Goal: Find specific page/section: Find specific page/section

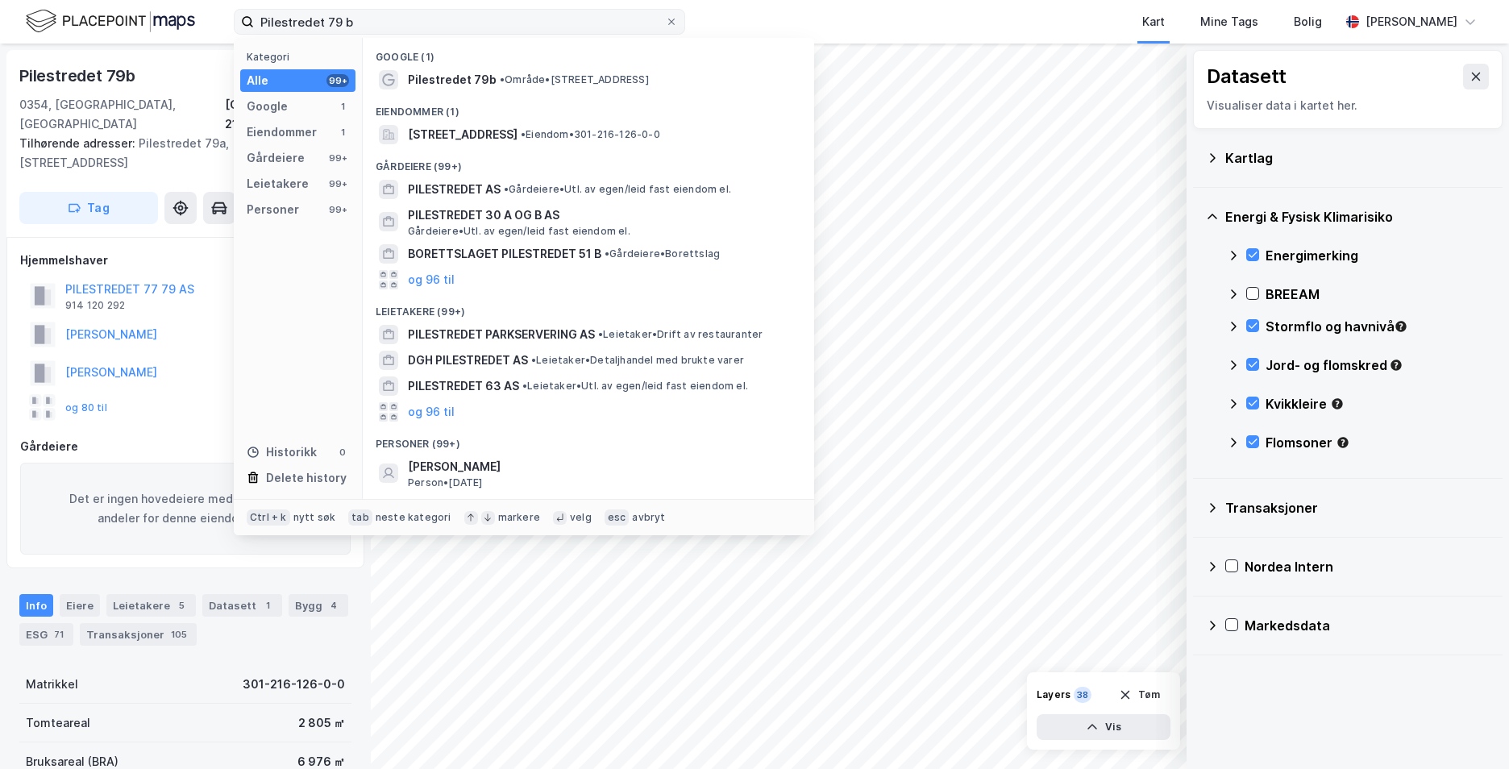
click at [280, 27] on input "Pilestredet 79 b" at bounding box center [459, 22] width 411 height 24
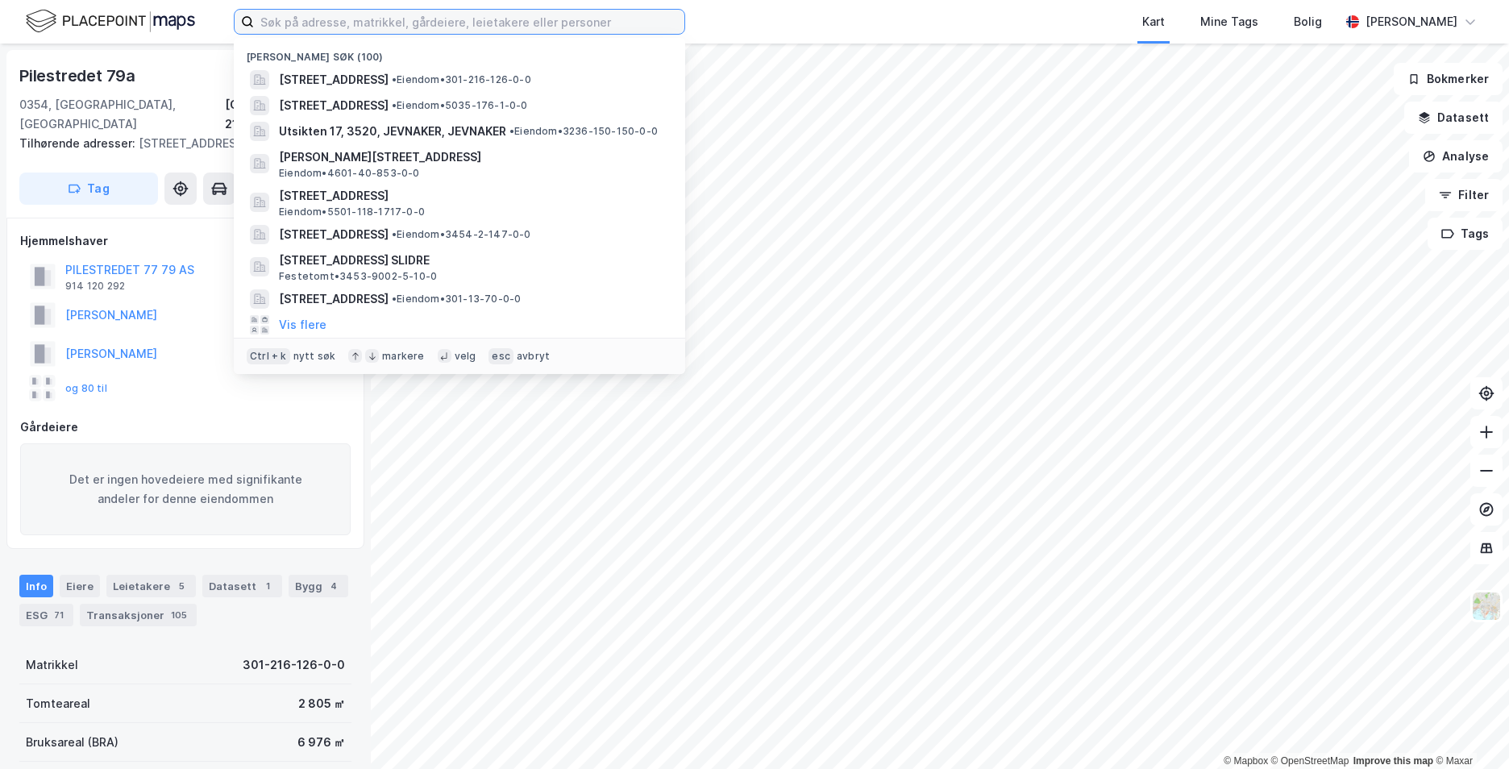
click at [264, 20] on input at bounding box center [469, 22] width 430 height 24
paste input "[STREET_ADDRESS]"
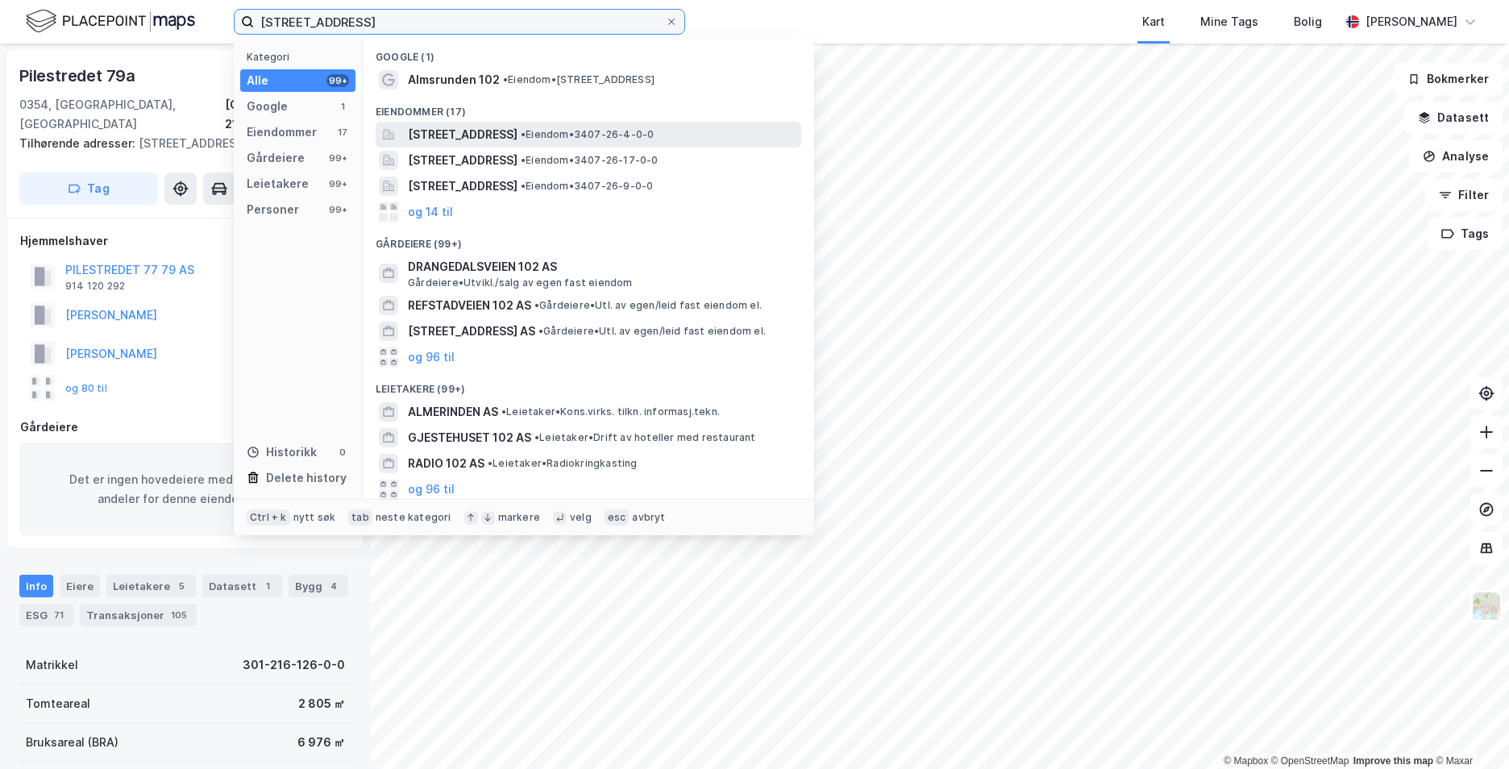
type input "[STREET_ADDRESS]"
click at [479, 131] on span "Almsrunden 102, 2822, BYBRUA, GJØVIK" at bounding box center [463, 134] width 110 height 19
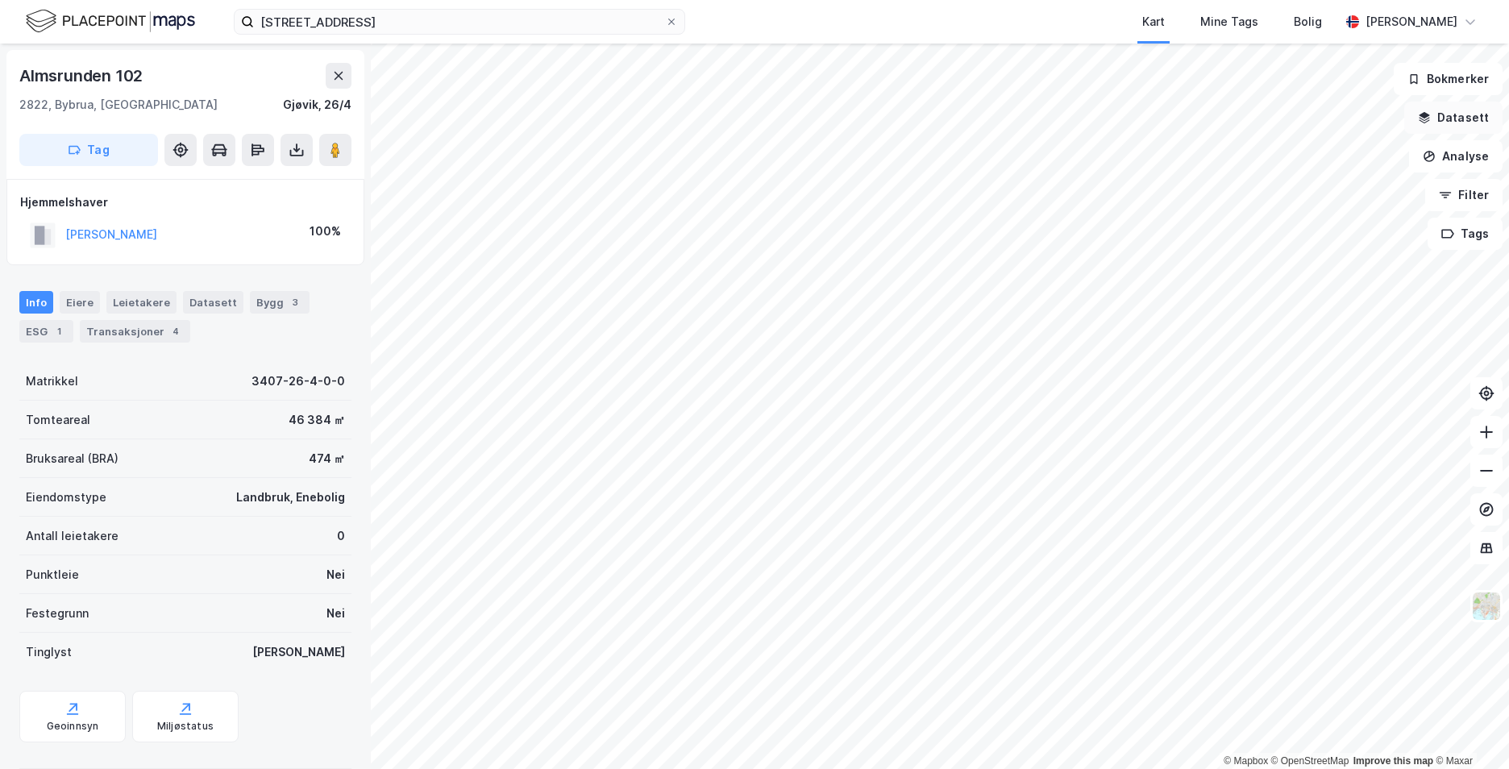
click at [1456, 127] on button "Datasett" at bounding box center [1453, 118] width 98 height 32
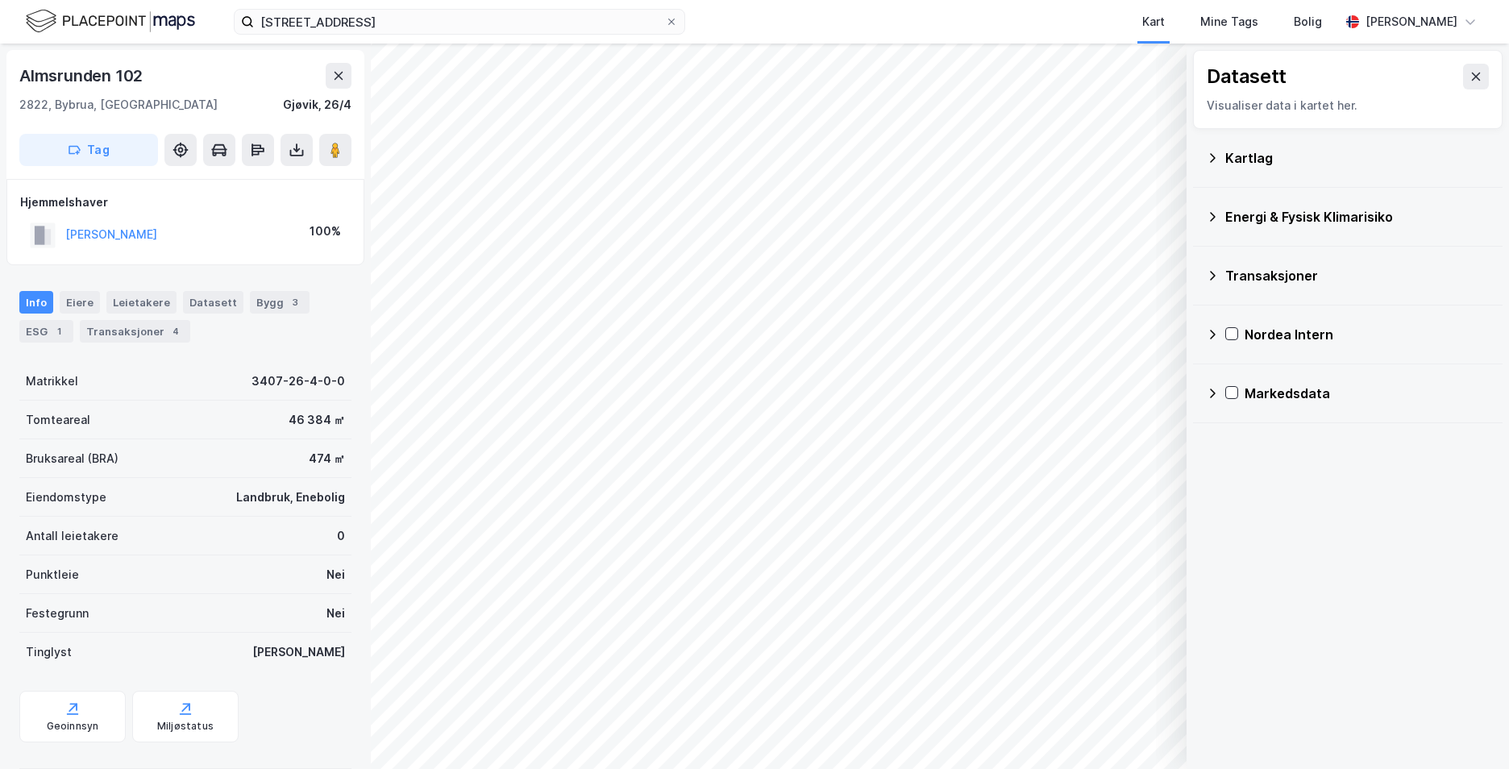
click at [1214, 156] on icon at bounding box center [1212, 158] width 13 height 13
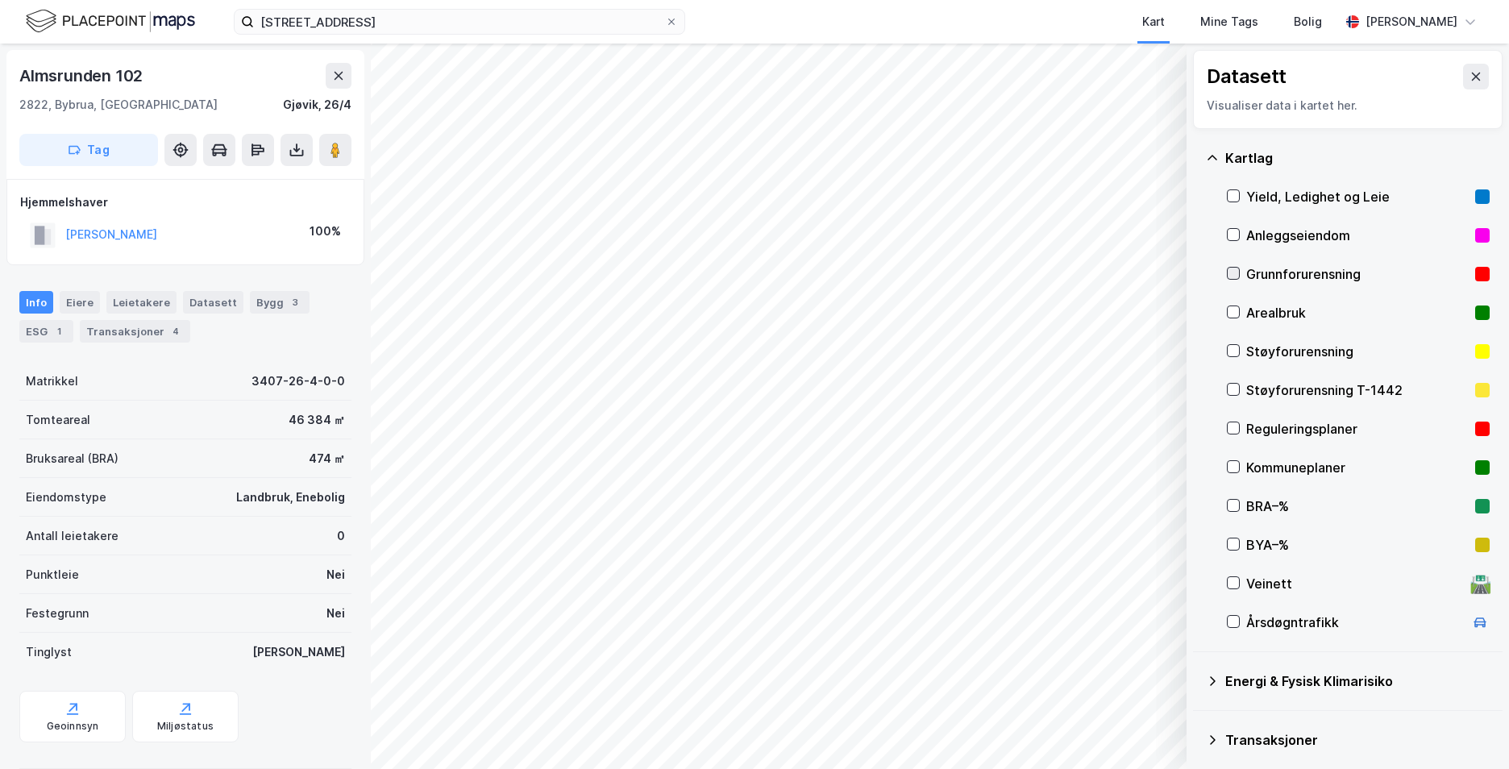
click at [1230, 273] on icon at bounding box center [1233, 274] width 9 height 6
click at [1212, 153] on icon at bounding box center [1212, 158] width 13 height 13
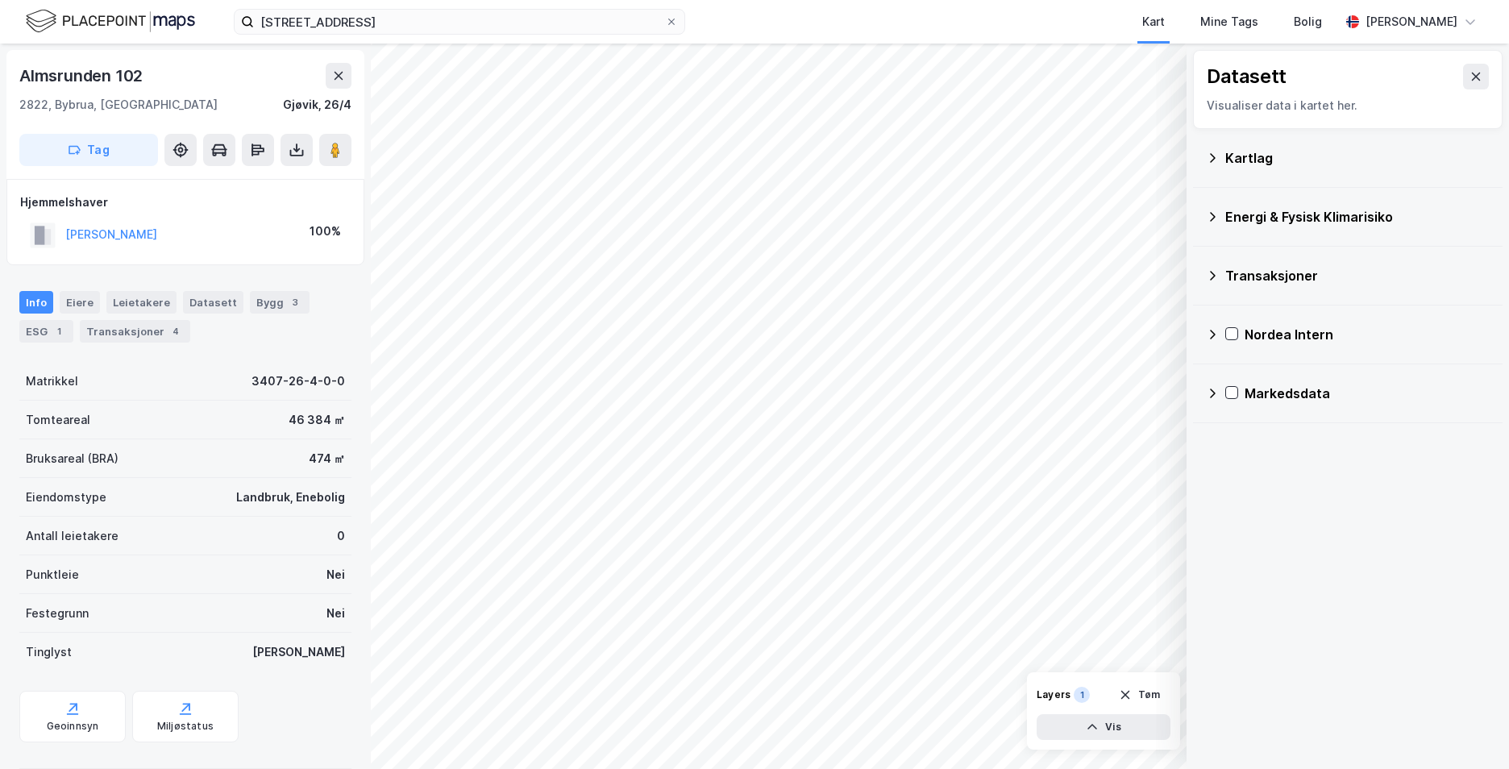
click at [1209, 218] on icon at bounding box center [1212, 216] width 13 height 13
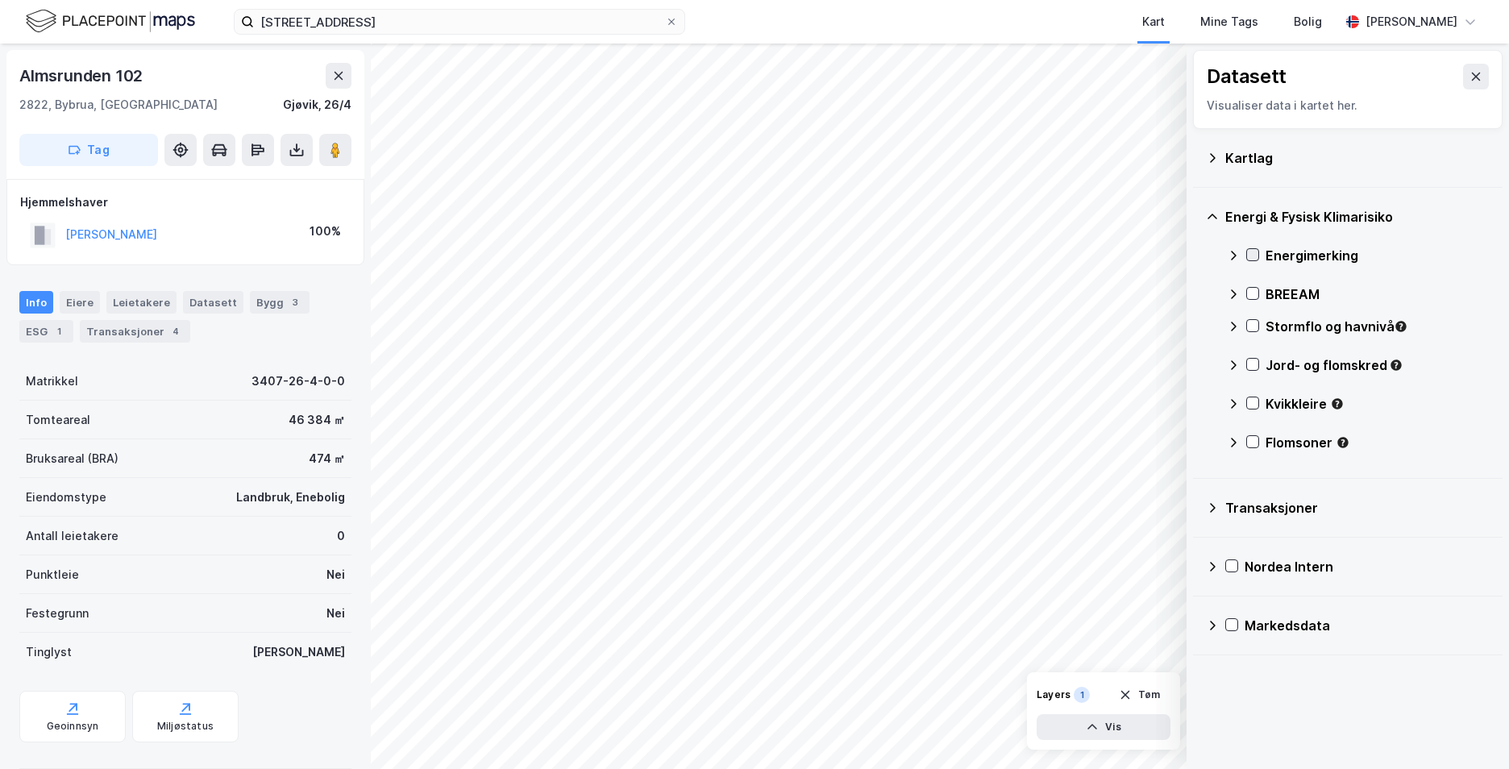
click at [1246, 251] on div at bounding box center [1252, 254] width 13 height 13
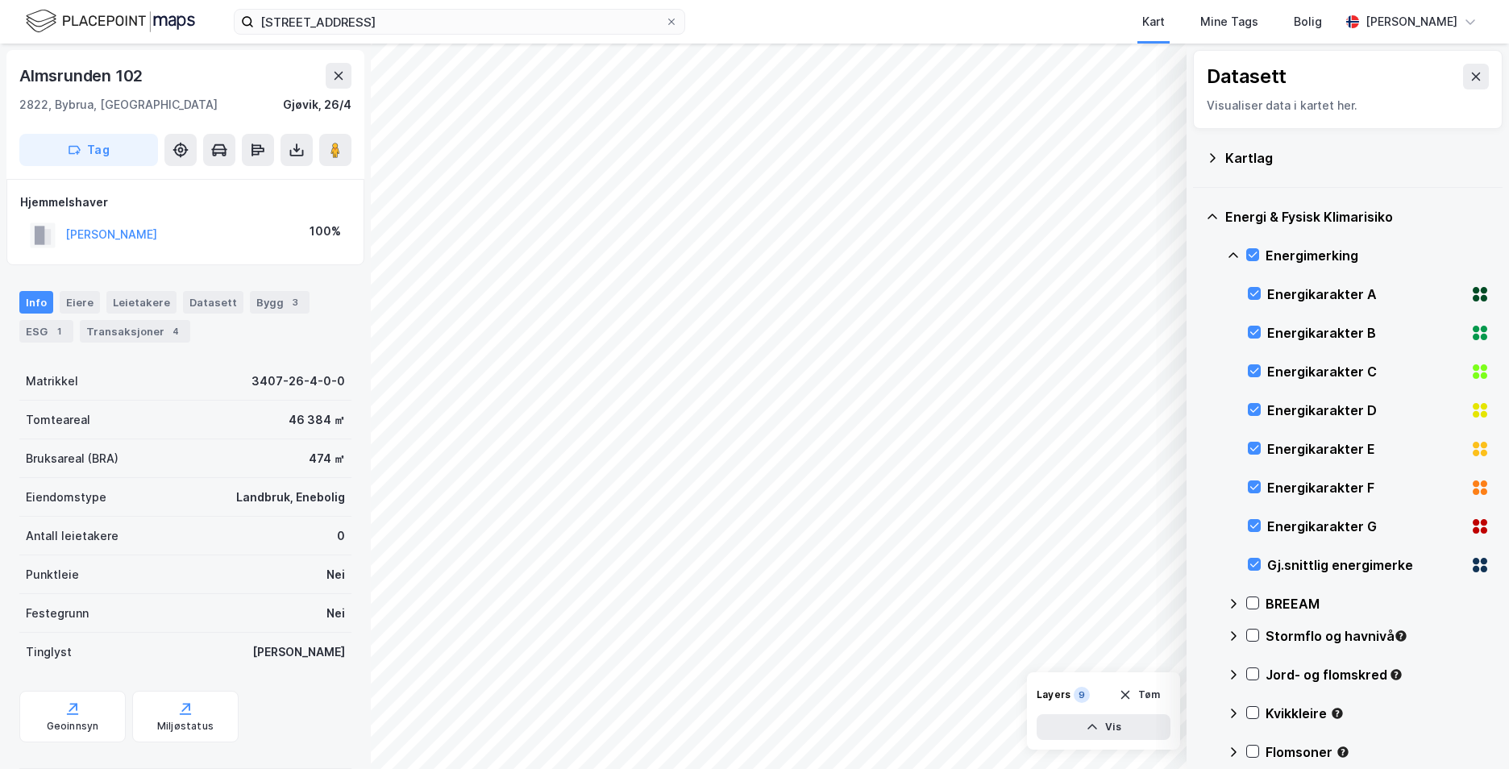
click at [1228, 251] on icon at bounding box center [1233, 255] width 13 height 13
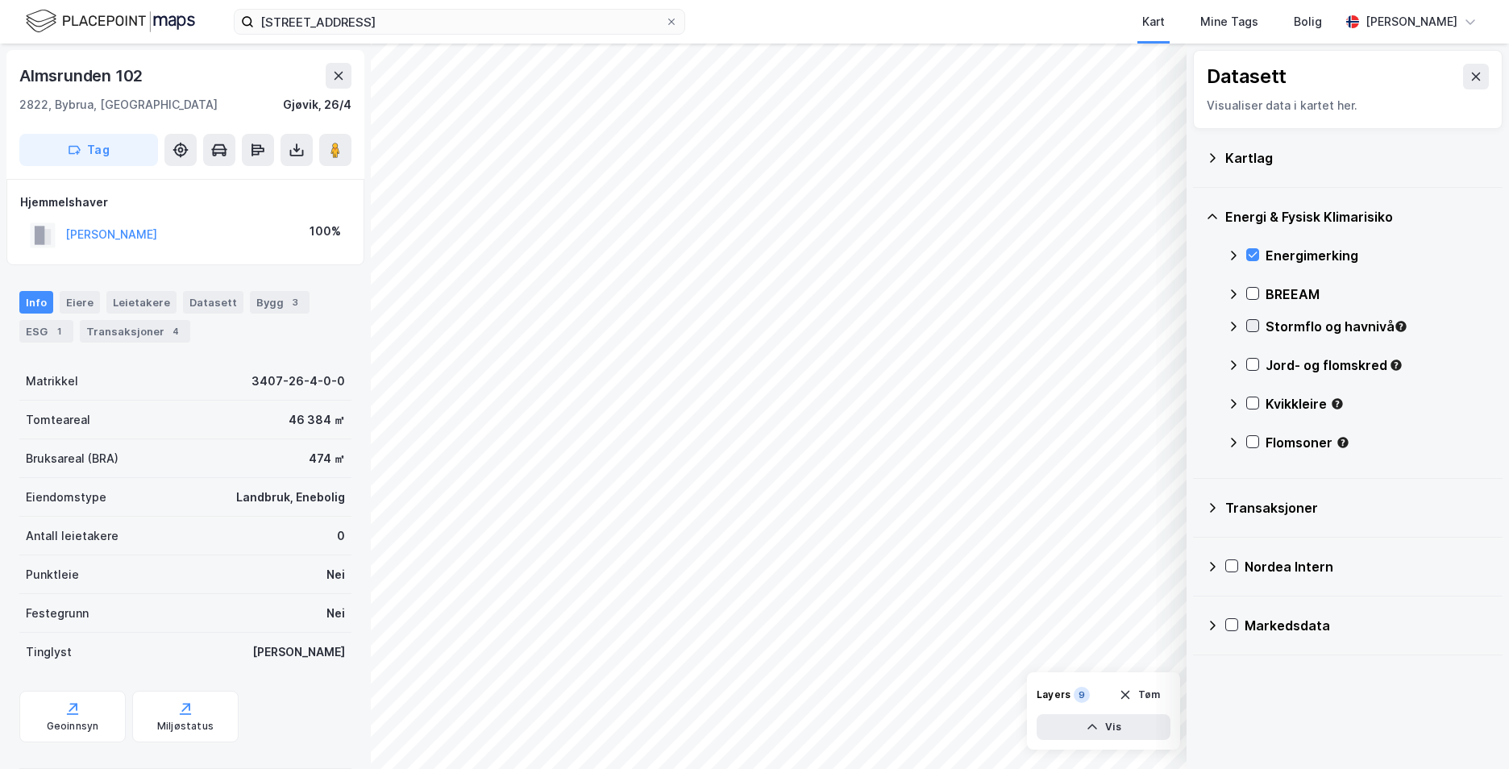
click at [1252, 322] on icon at bounding box center [1252, 325] width 11 height 11
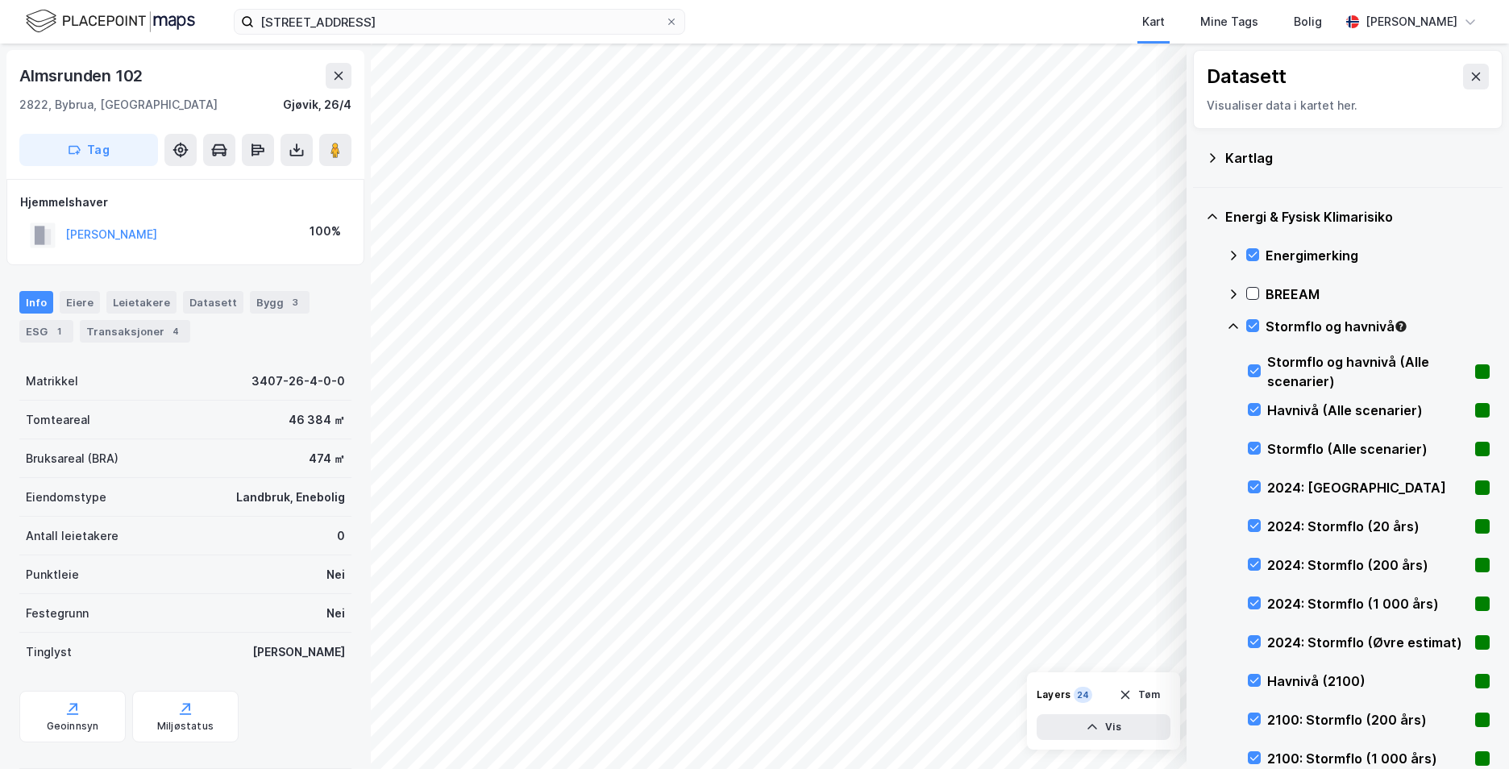
click at [1236, 322] on icon at bounding box center [1233, 326] width 13 height 13
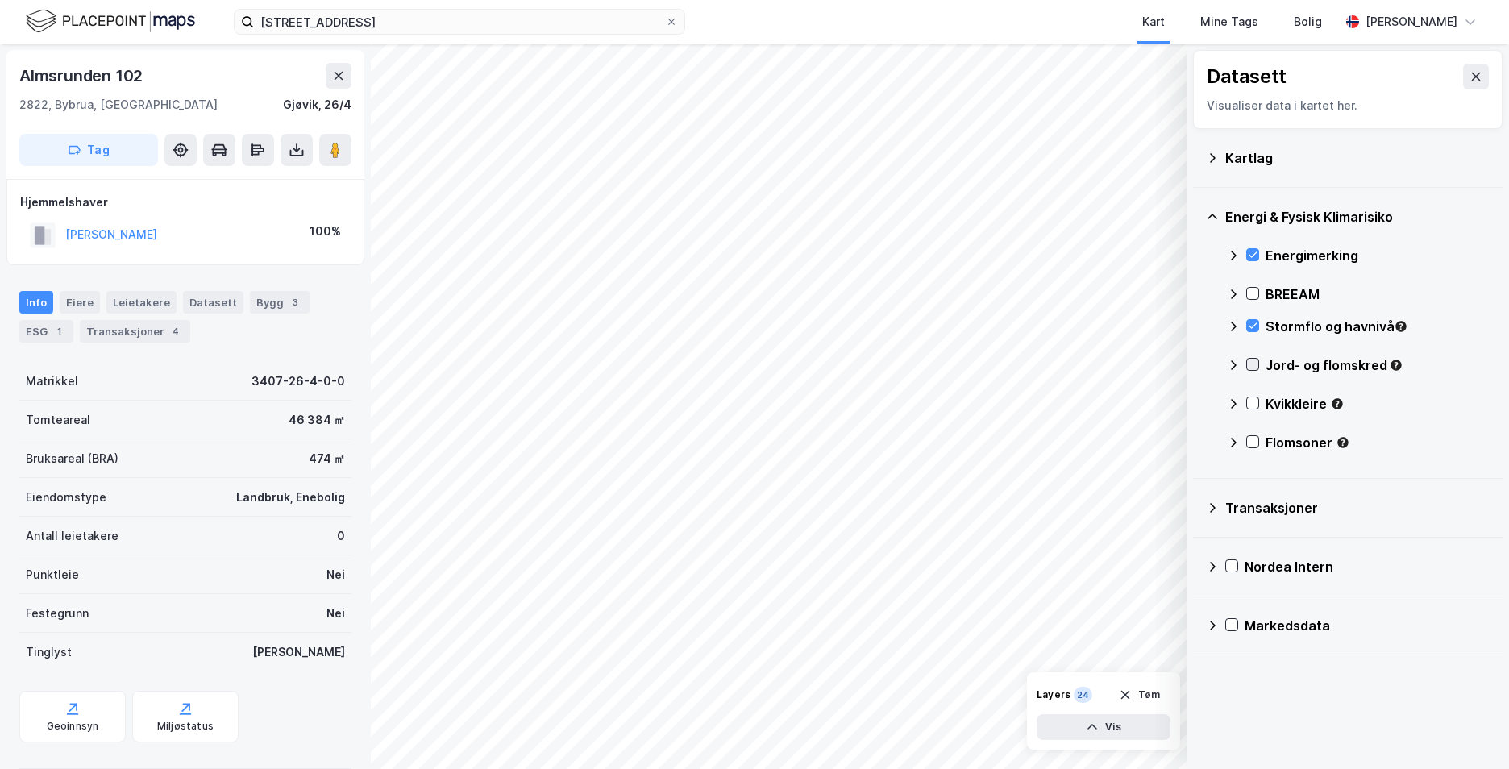
click at [1252, 368] on icon at bounding box center [1252, 364] width 11 height 11
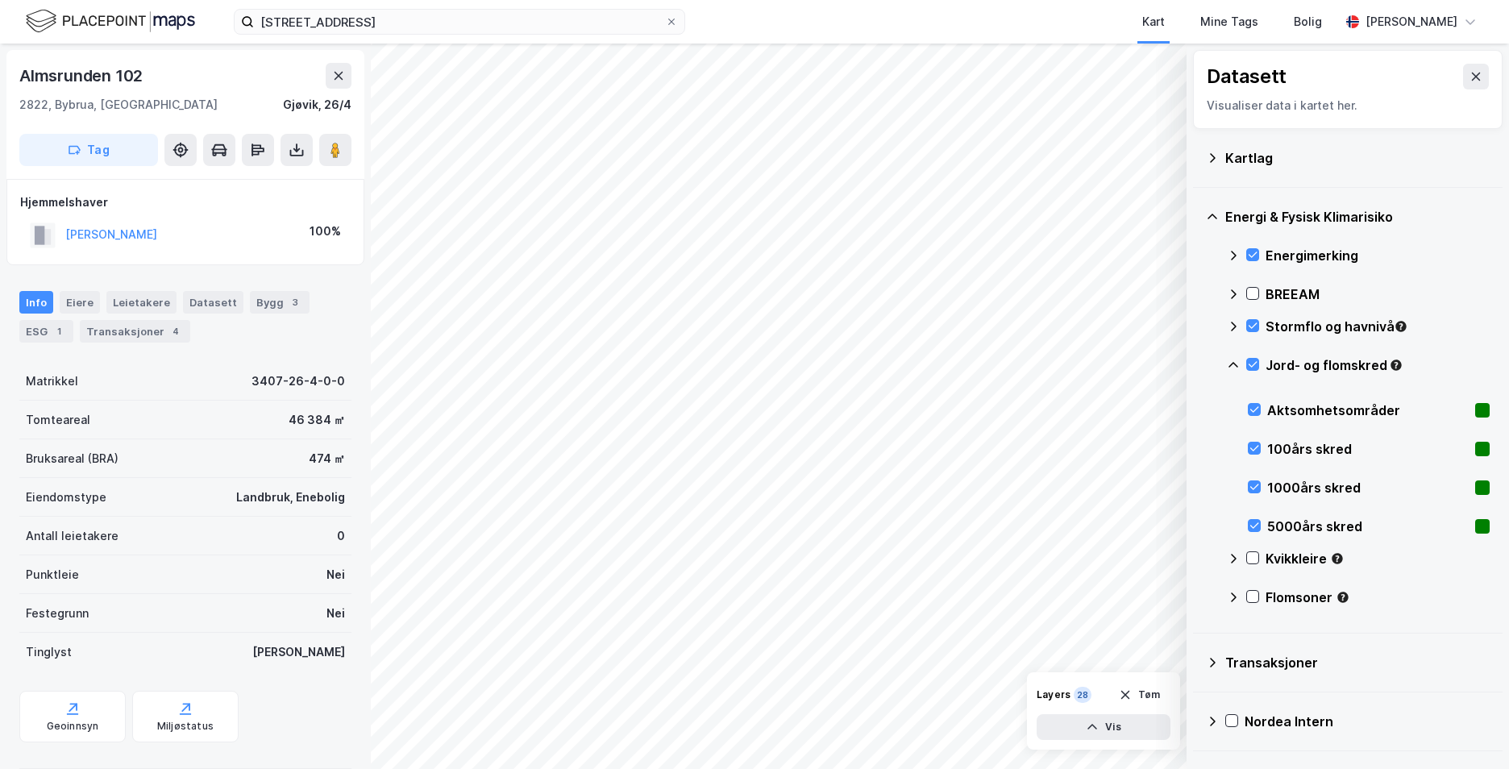
click at [1236, 364] on icon at bounding box center [1233, 365] width 10 height 6
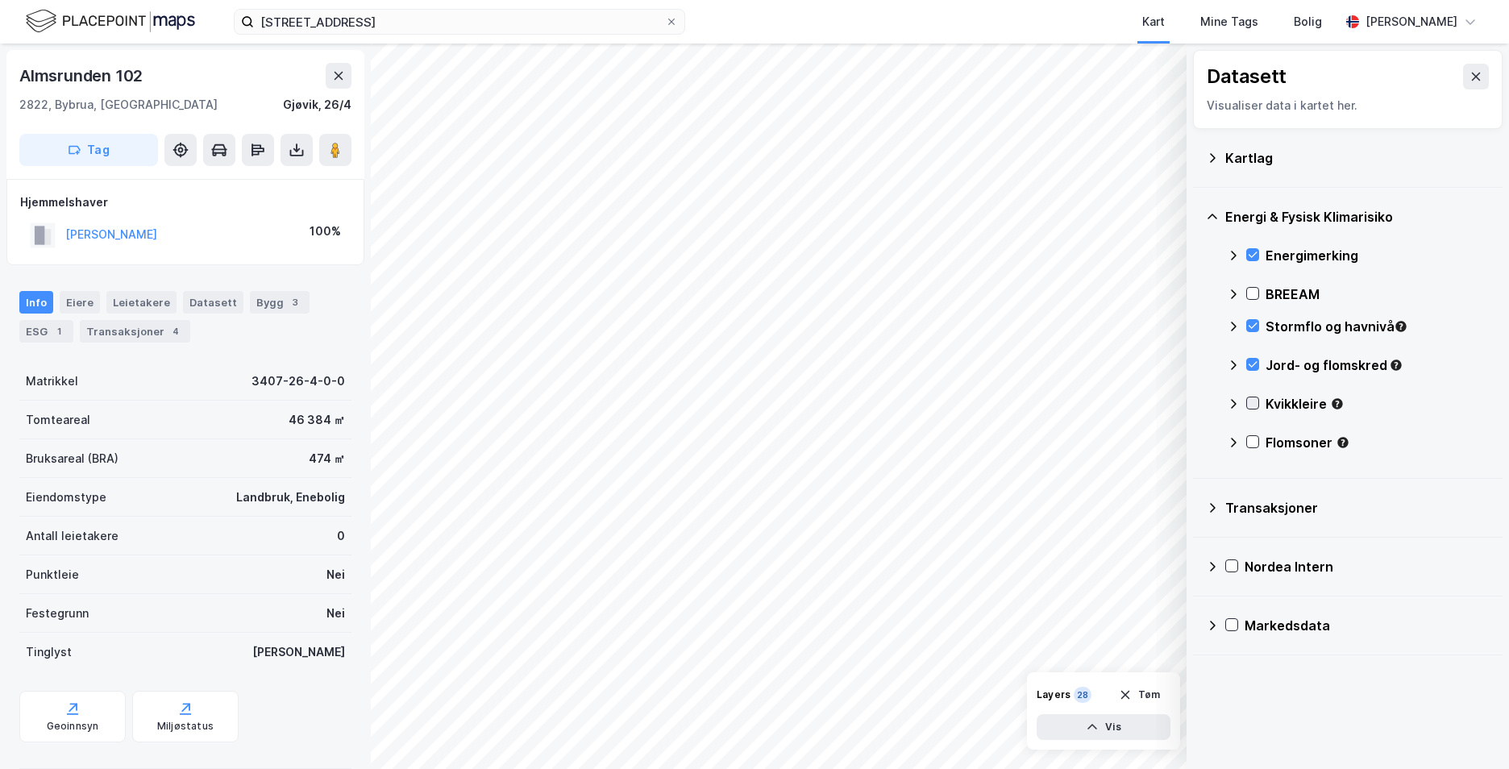
click at [1250, 401] on icon at bounding box center [1252, 402] width 11 height 11
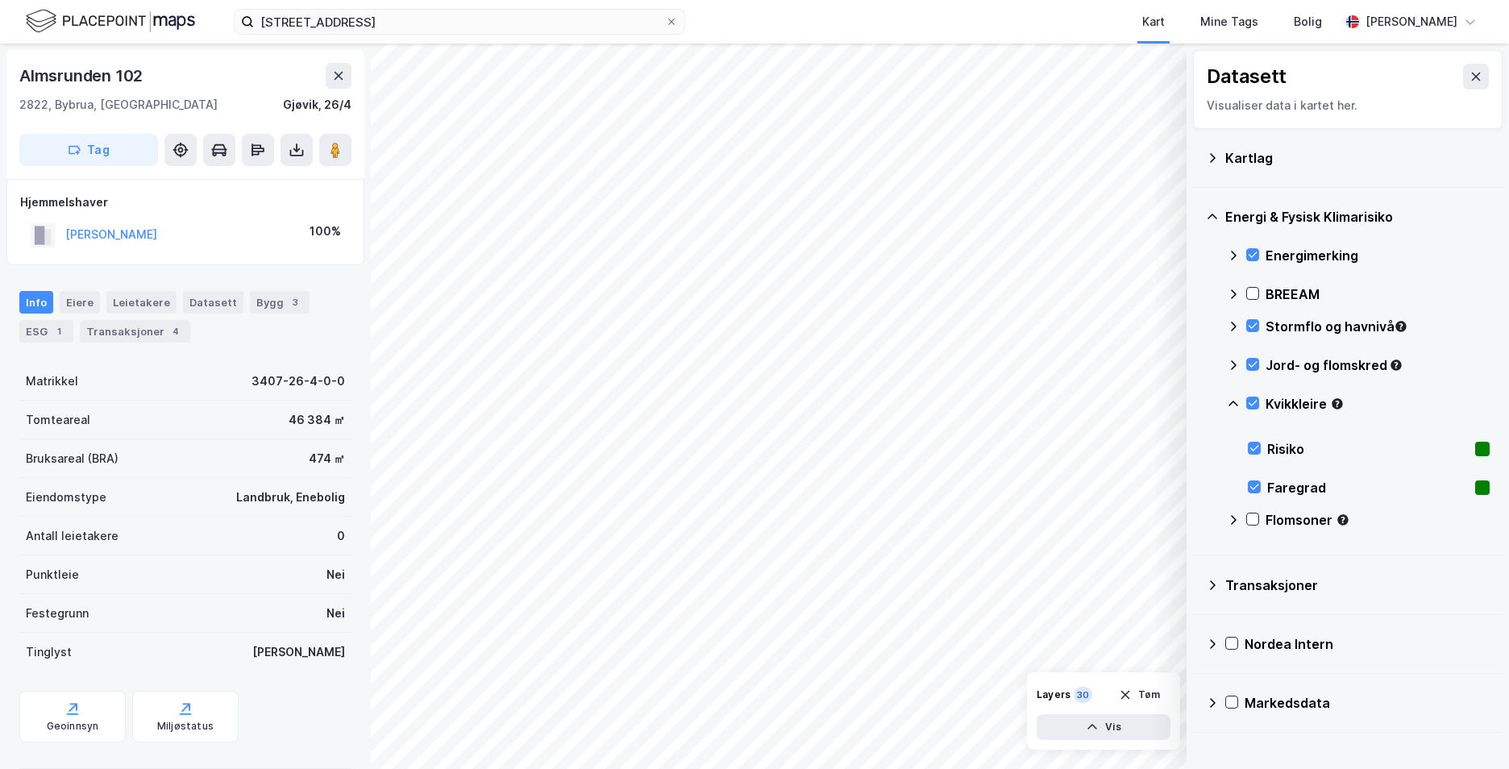
click at [1235, 405] on icon at bounding box center [1233, 403] width 13 height 13
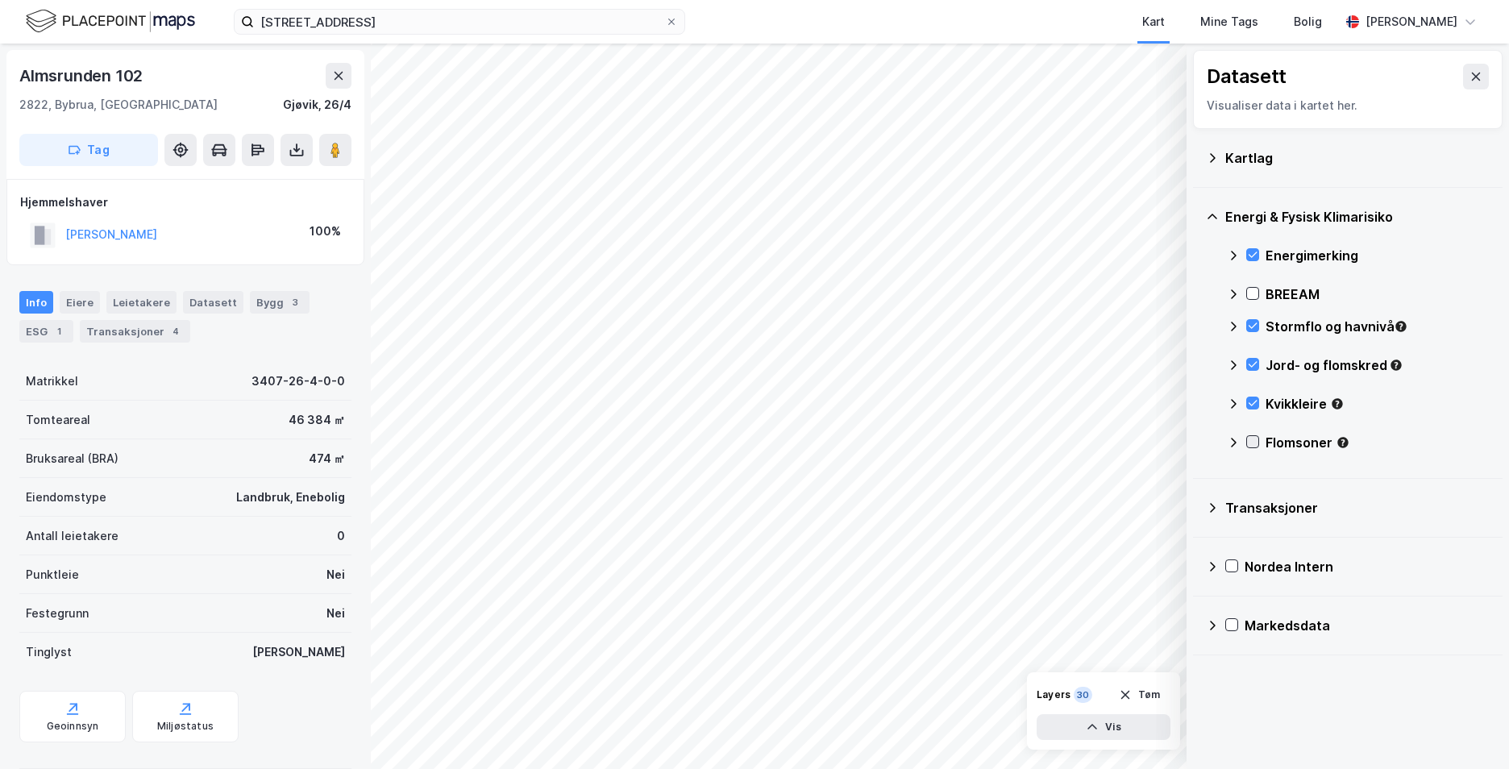
click at [1254, 440] on icon at bounding box center [1252, 441] width 11 height 11
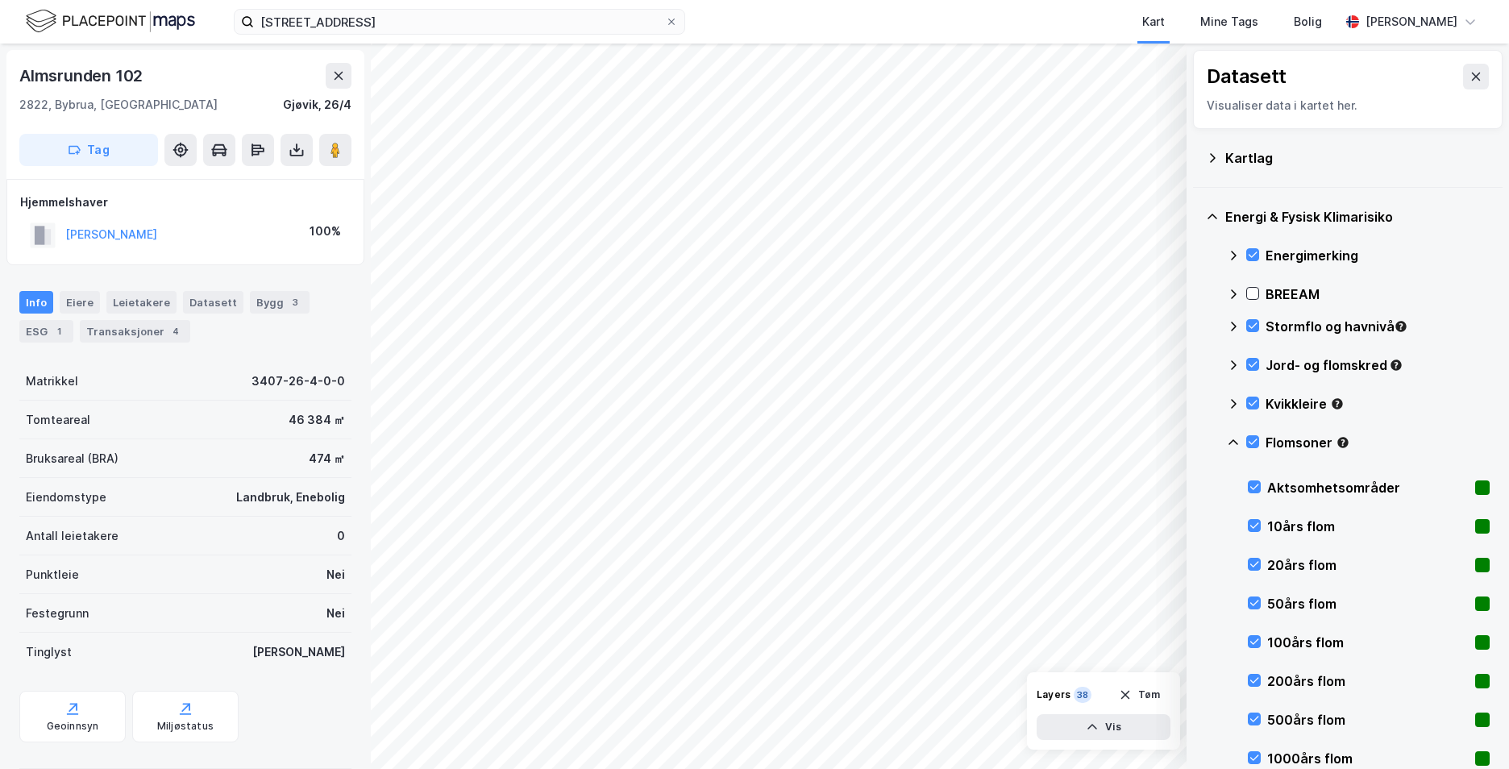
click at [1235, 439] on icon at bounding box center [1233, 442] width 13 height 13
